Goal: Entertainment & Leisure: Browse casually

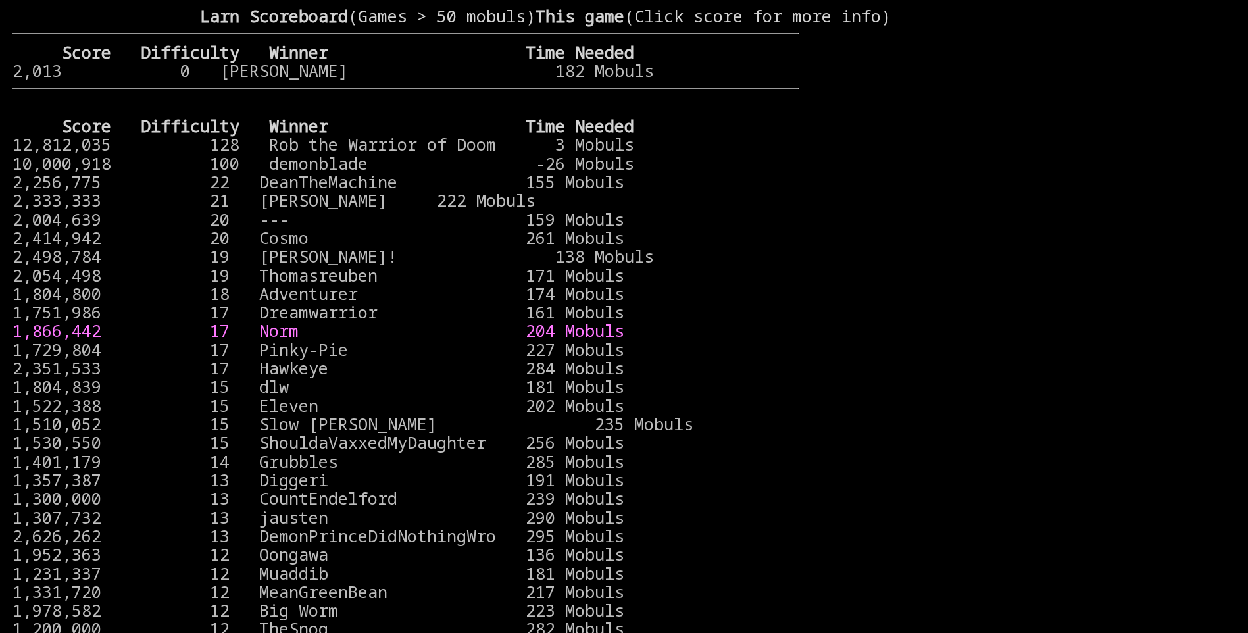
click at [624, 341] on link "1,866,442 17 Norm 204 Mobuls" at bounding box center [318, 330] width 612 height 22
